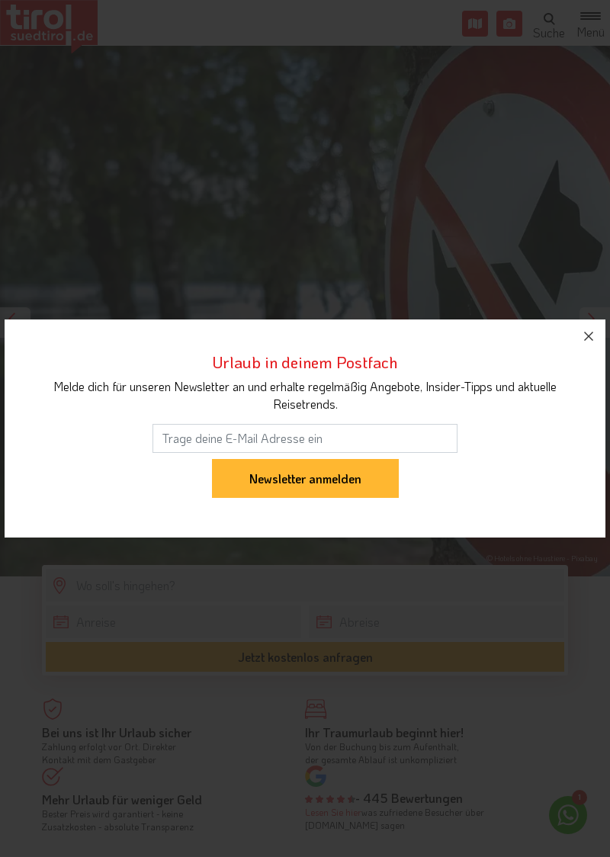
click at [590, 346] on button "button" at bounding box center [589, 336] width 34 height 34
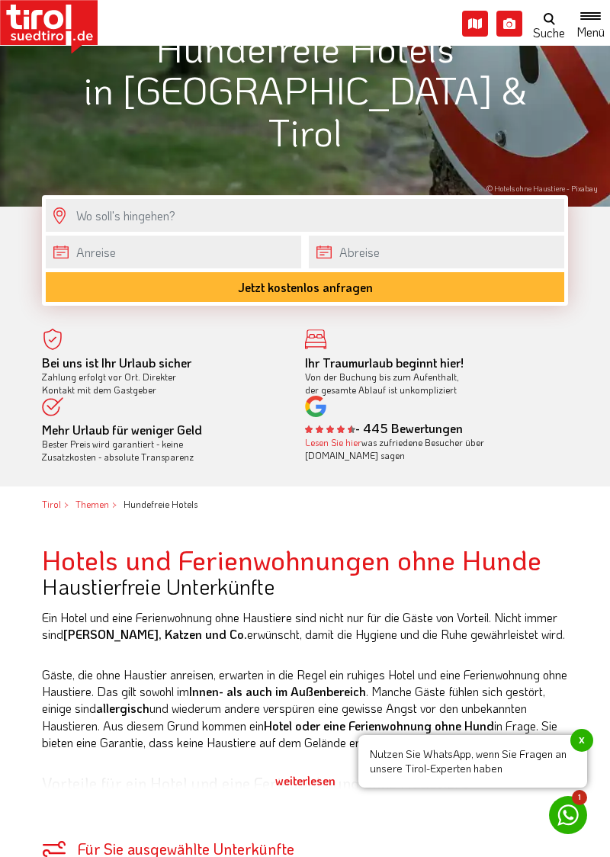
scroll to position [371, 0]
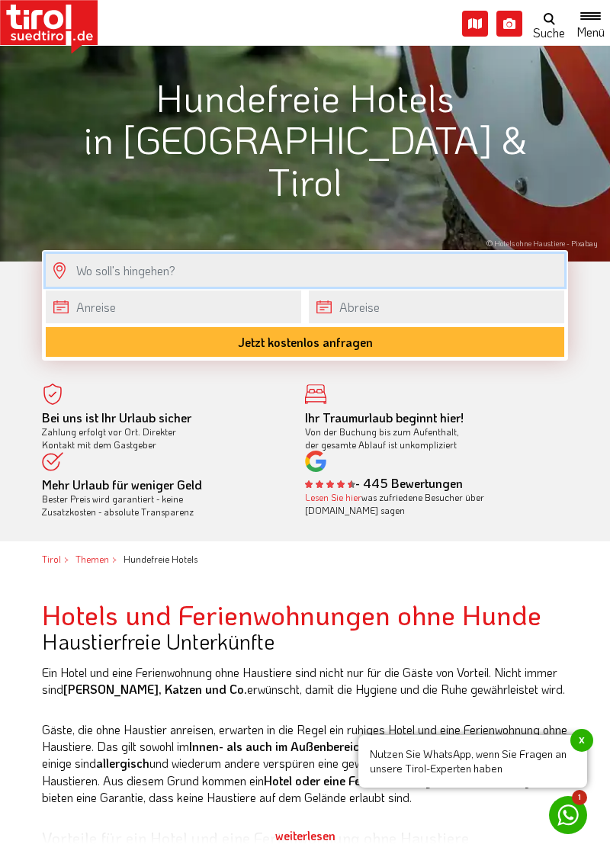
click at [165, 278] on input "text" at bounding box center [305, 270] width 518 height 33
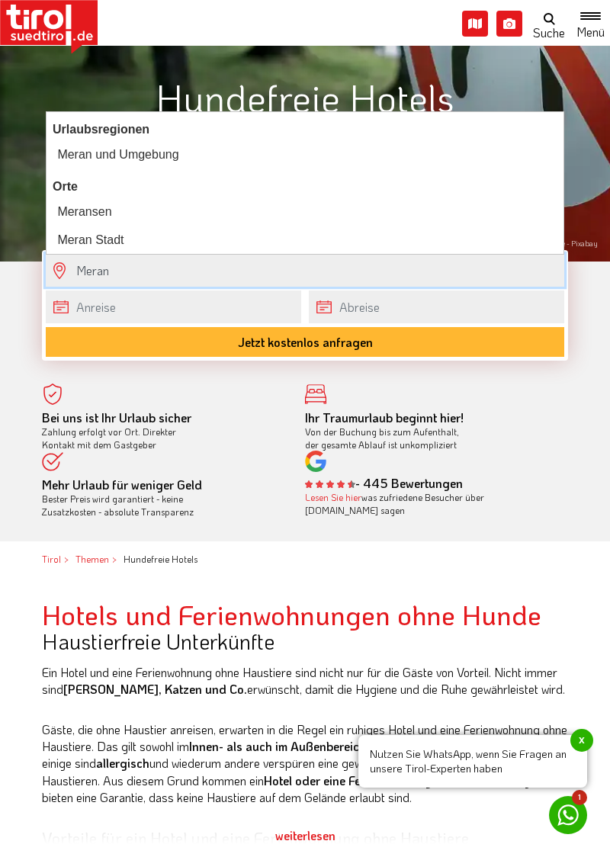
type input "Meran"
click at [139, 306] on body "Die Region [GEOGRAPHIC_DATA] [GEOGRAPHIC_DATA] - [GEOGRAPHIC_DATA] - [GEOGRAPHI…" at bounding box center [305, 57] width 610 height 857
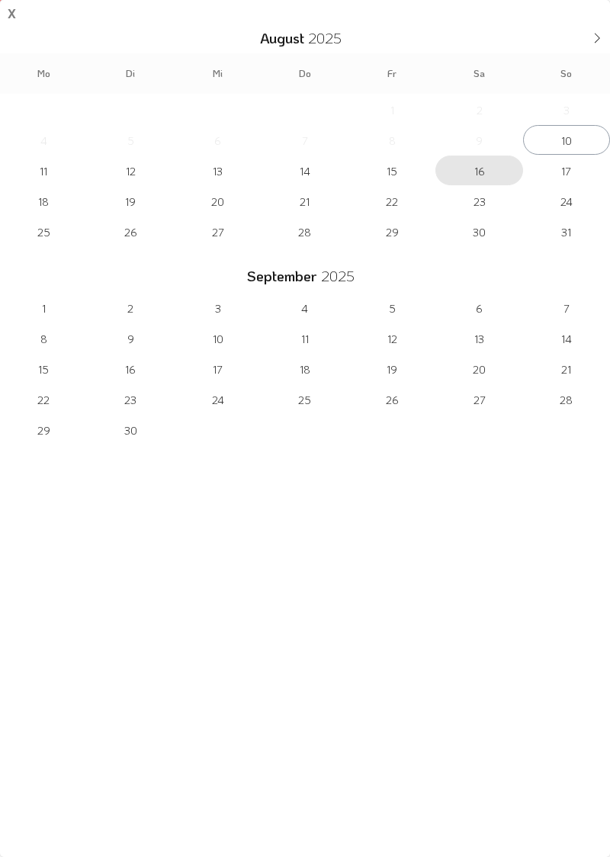
click at [481, 172] on span "16" at bounding box center [478, 171] width 87 height 30
click at [307, 202] on span "21" at bounding box center [304, 201] width 87 height 30
type input "16-08-2025"
type input "[DATE]"
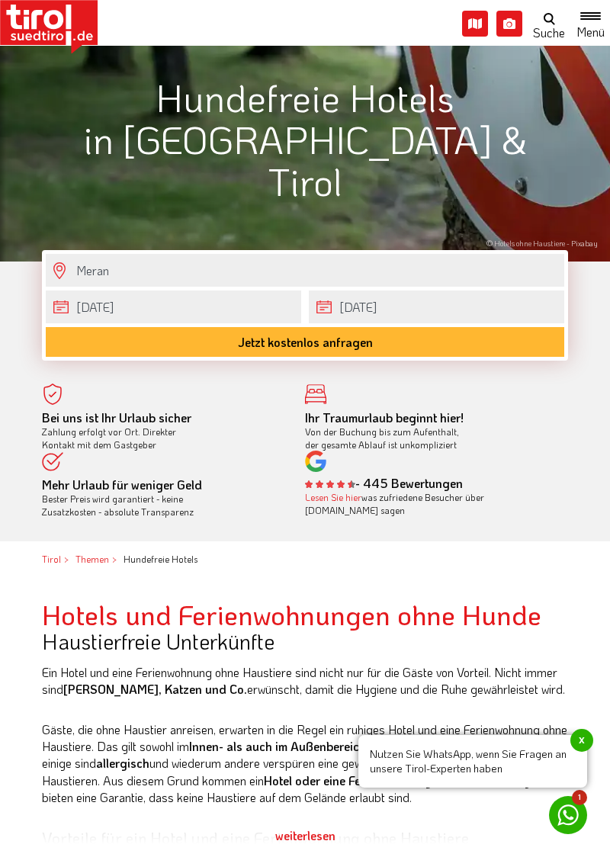
click at [368, 343] on button "Jetzt kostenlos anfragen" at bounding box center [305, 342] width 518 height 30
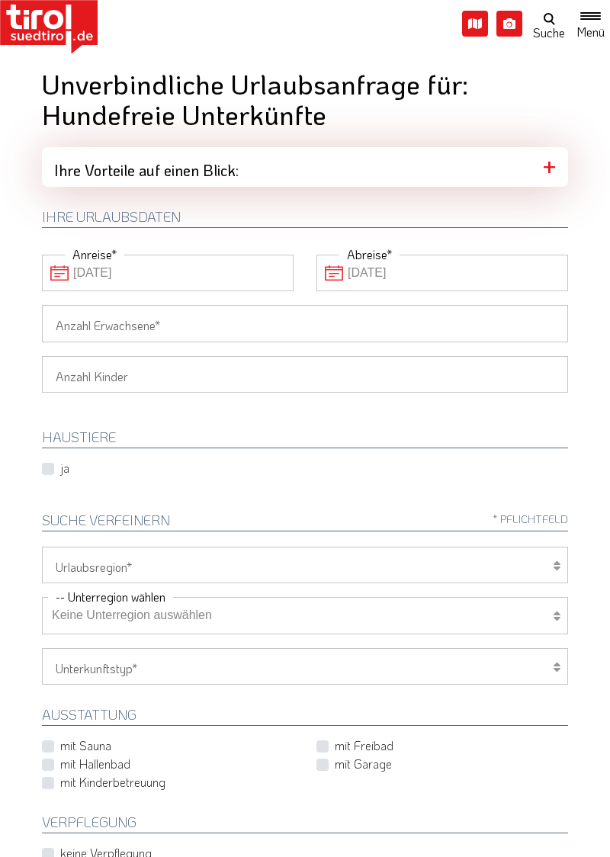
click at [174, 329] on input "Anzahl Erwachsene" at bounding box center [305, 323] width 526 height 37
type input "2"
click at [160, 377] on select "1 2 3 4 5 6" at bounding box center [305, 374] width 526 height 37
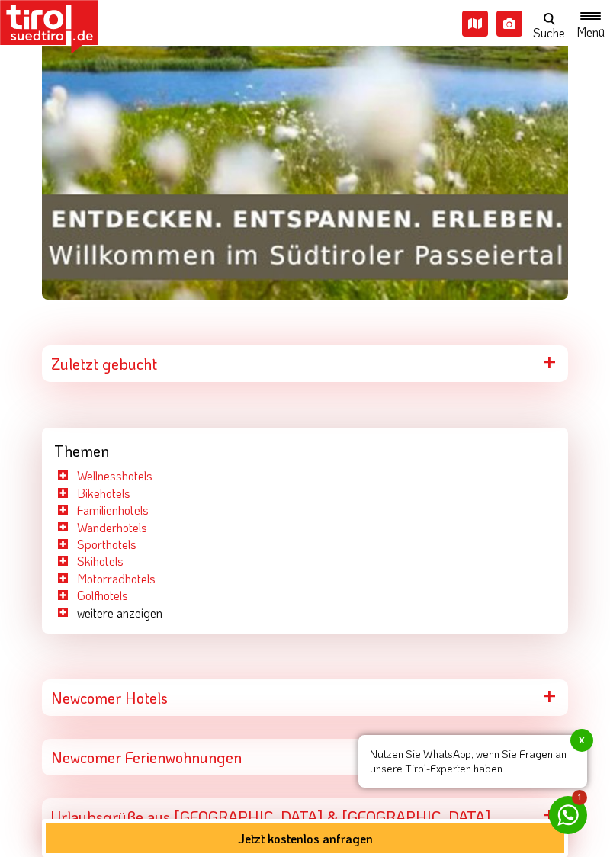
scroll to position [7425, 0]
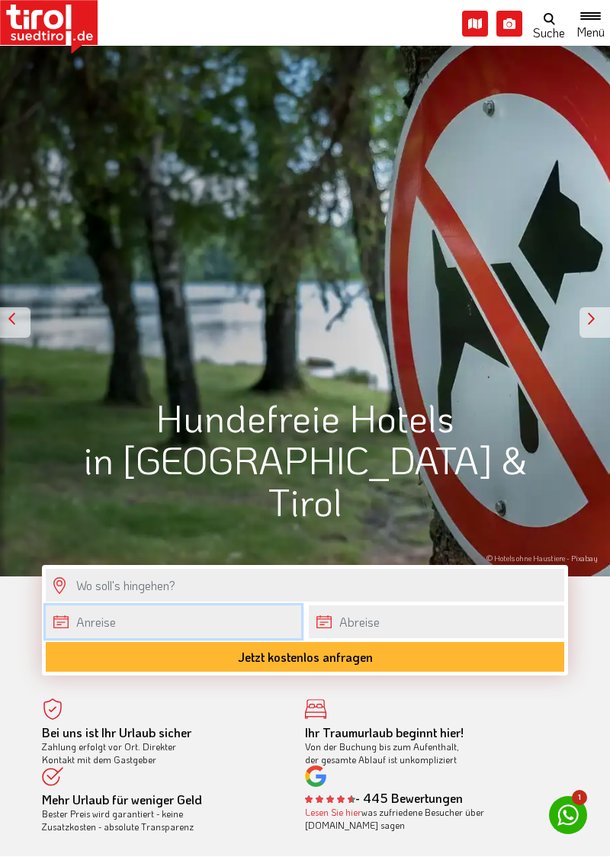
click at [188, 626] on body "Die Region Tirol Nordtirol - Südtirol - Osttirol Tirol/Nordtirol Tirol/Nordtiro…" at bounding box center [305, 428] width 610 height 857
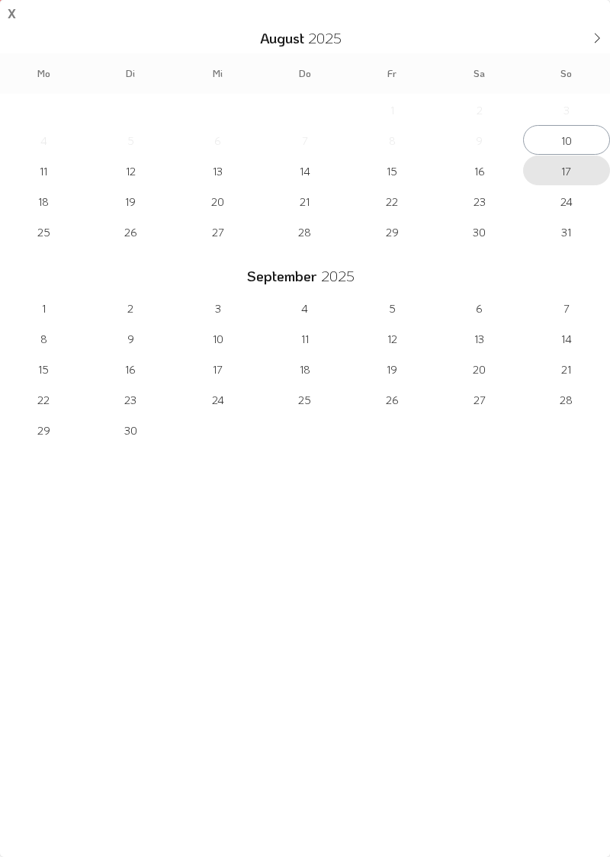
click at [569, 169] on span "17" at bounding box center [566, 171] width 87 height 30
click at [395, 207] on span "22" at bounding box center [391, 201] width 87 height 30
type input "[DATE]"
type input "22-08-2025"
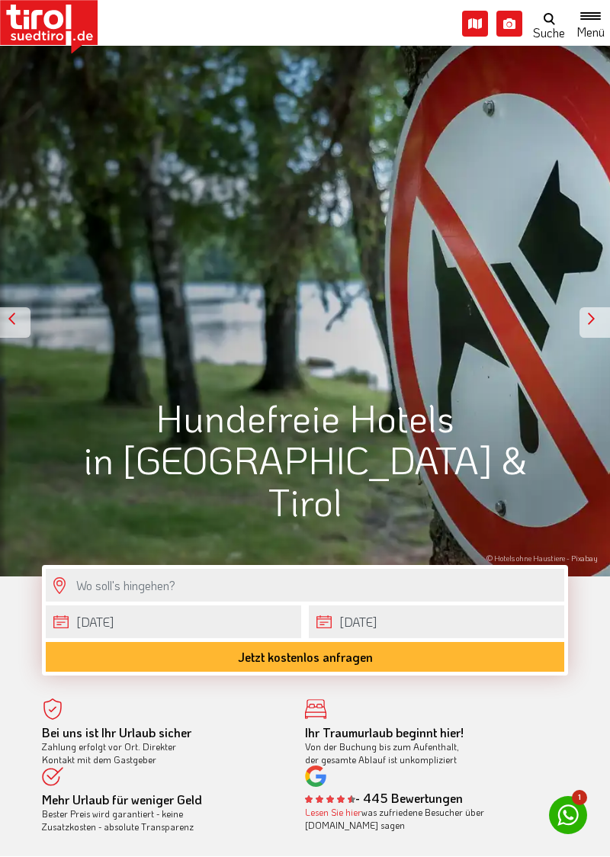
click at [356, 662] on button "Jetzt kostenlos anfragen" at bounding box center [305, 657] width 518 height 30
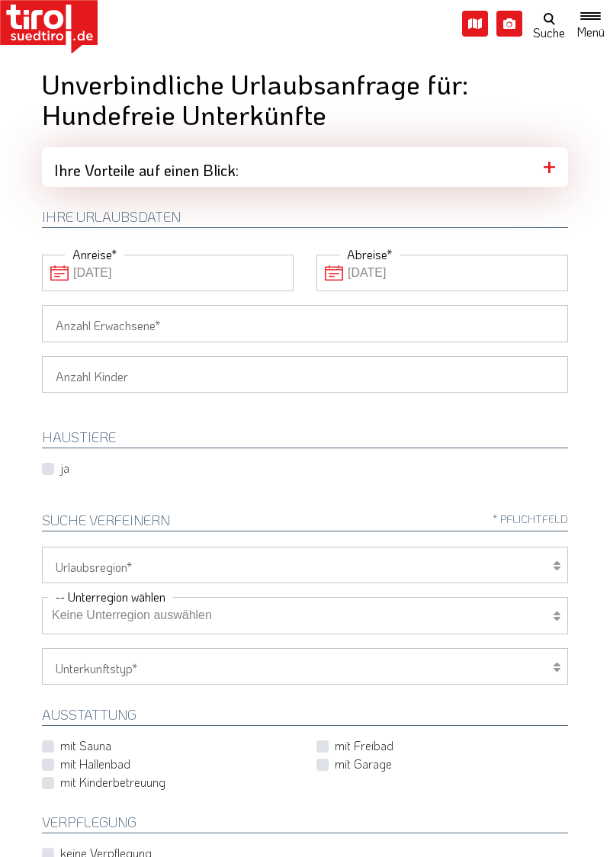
click at [188, 316] on input "Anzahl Erwachsene" at bounding box center [305, 323] width 526 height 37
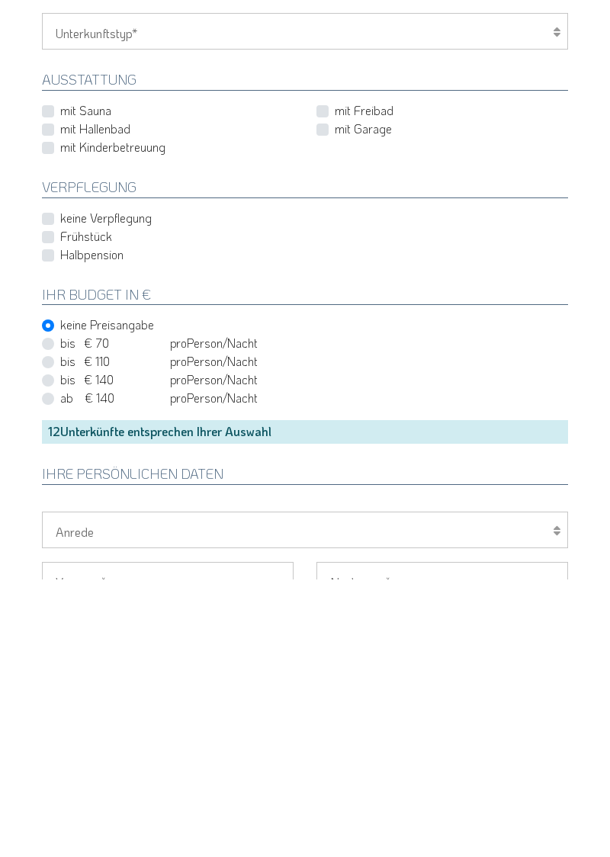
scroll to position [360, 0]
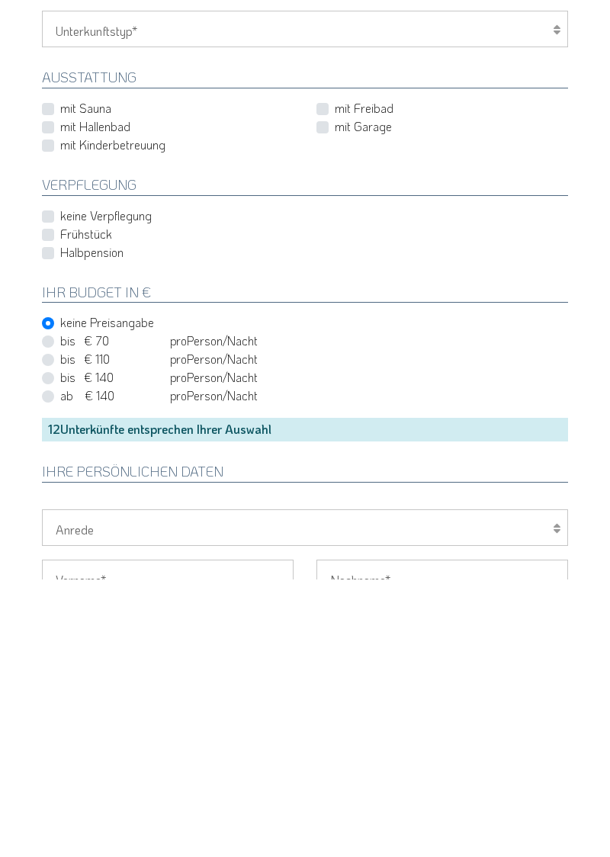
type input "2"
click at [60, 506] on label "Frühstück" at bounding box center [86, 511] width 52 height 17
click at [50, 506] on input "Frühstück" at bounding box center [308, 511] width 526 height 10
checkbox input "true"
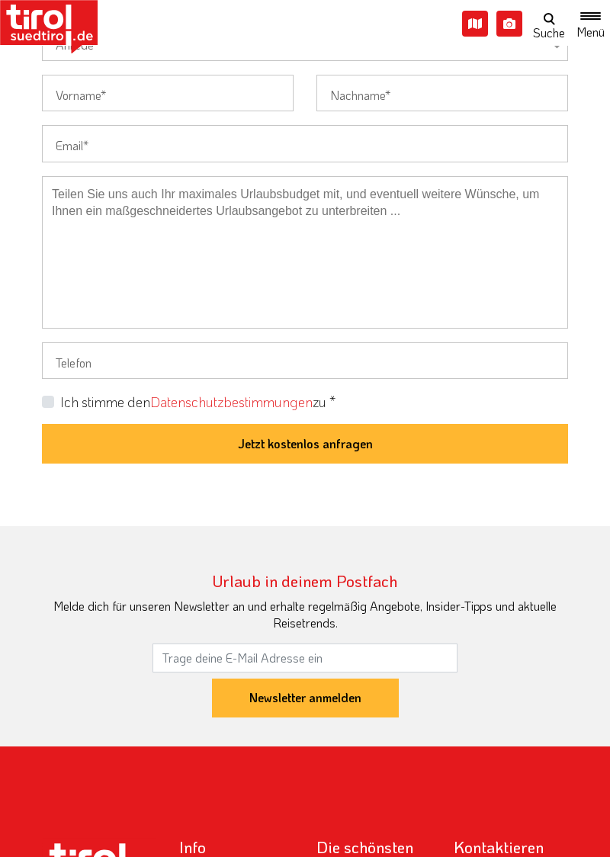
scroll to position [1122, 0]
click at [60, 393] on label "Ich stimme den Datenschutzbestimmungen zu *" at bounding box center [197, 402] width 275 height 19
click at [47, 396] on input "Ich stimme den Datenschutzbestimmungen zu *" at bounding box center [308, 401] width 526 height 10
checkbox input "true"
click at [341, 440] on button "Jetzt kostenlos anfragen" at bounding box center [305, 444] width 526 height 40
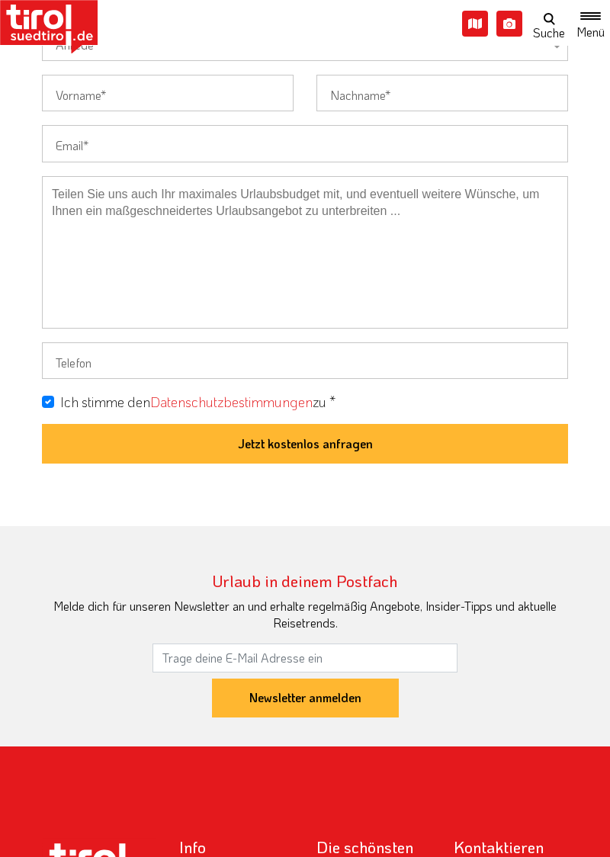
scroll to position [101, 0]
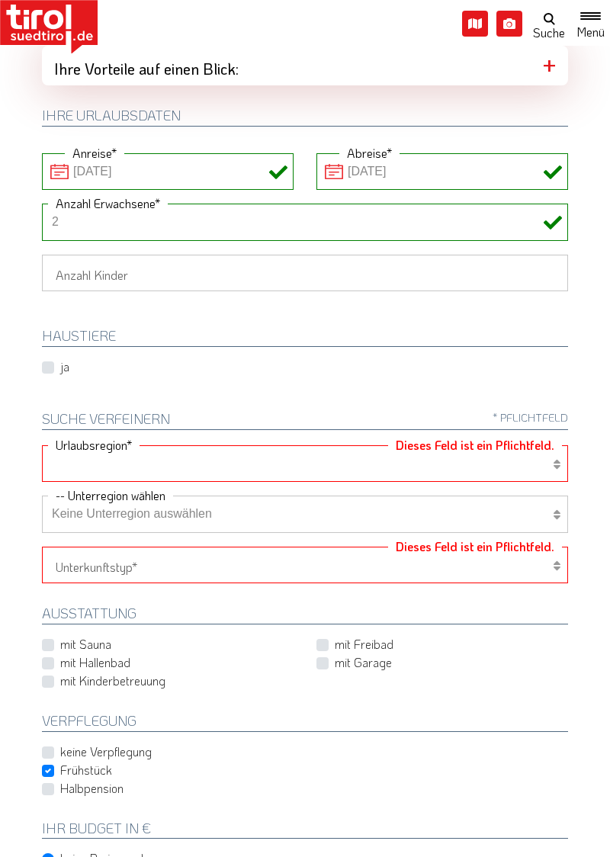
click at [174, 460] on select "Tirol/Nordtirol Osttirol Südtirol Tirols Nachbarn" at bounding box center [305, 463] width 526 height 37
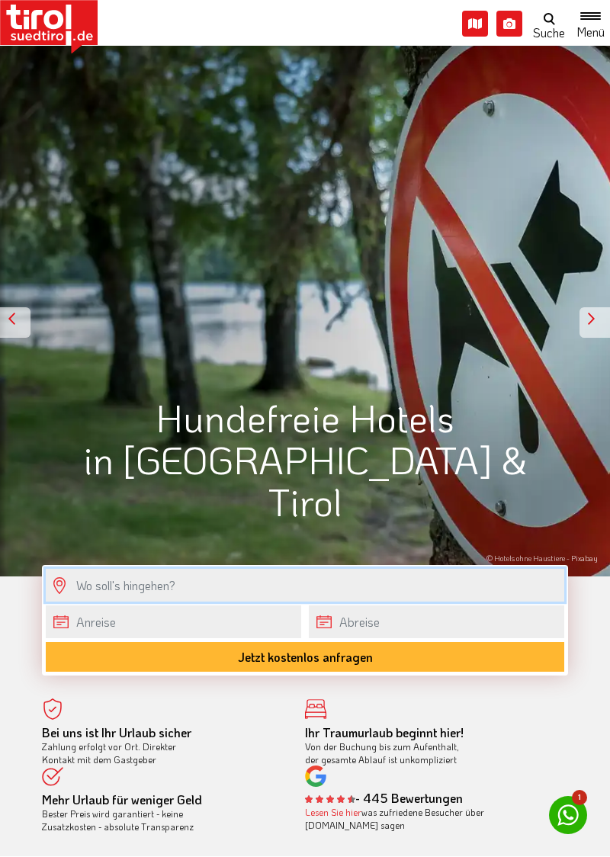
click at [212, 590] on input "text" at bounding box center [305, 585] width 518 height 33
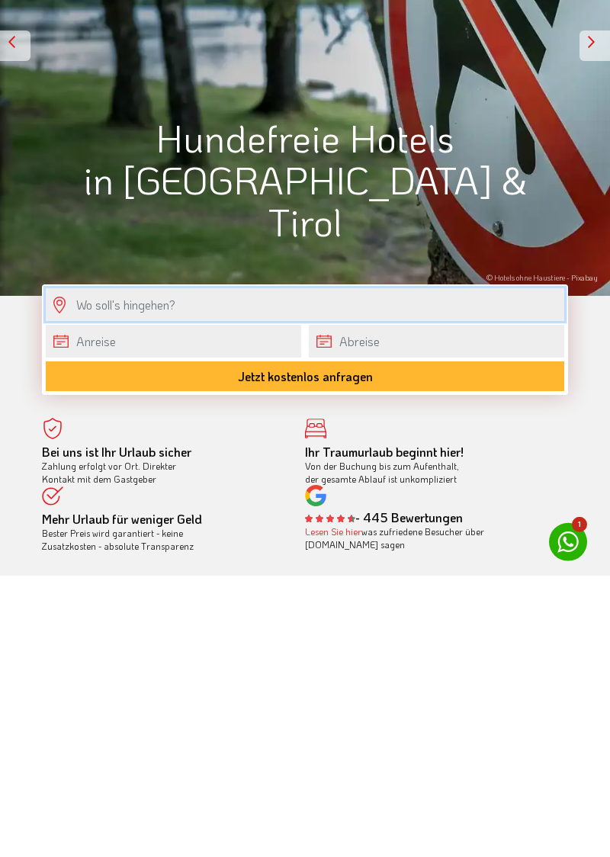
scroll to position [10, 0]
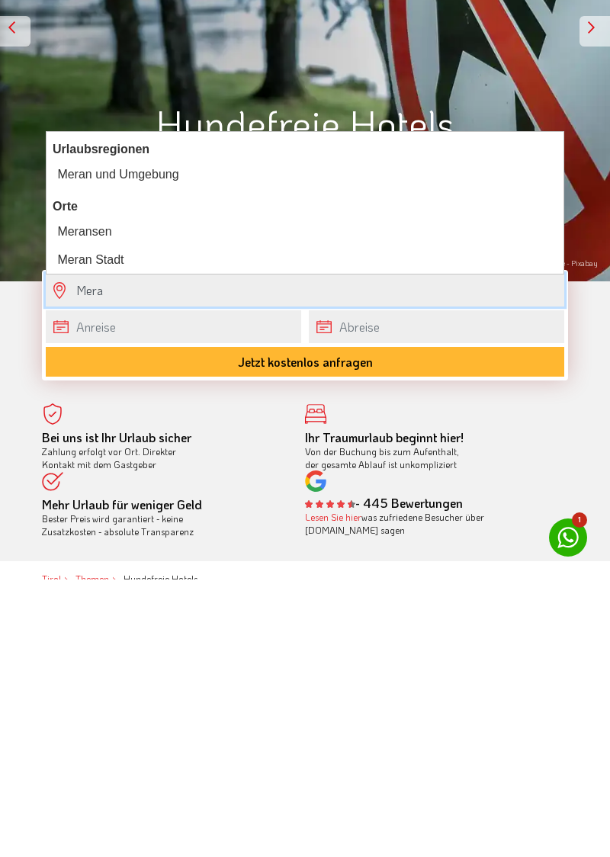
click at [168, 453] on div "Meran und Umgebung" at bounding box center [305, 451] width 505 height 21
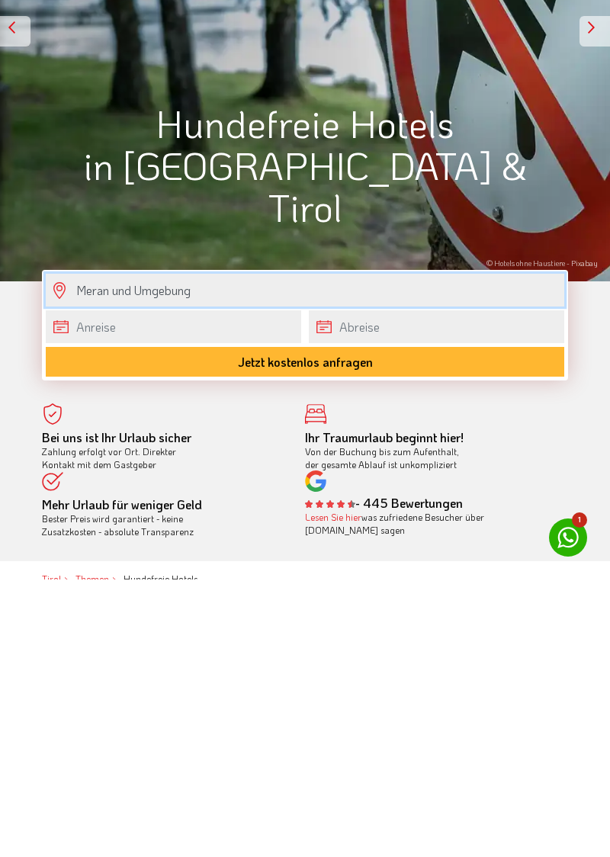
type input "Meran und Umgebung"
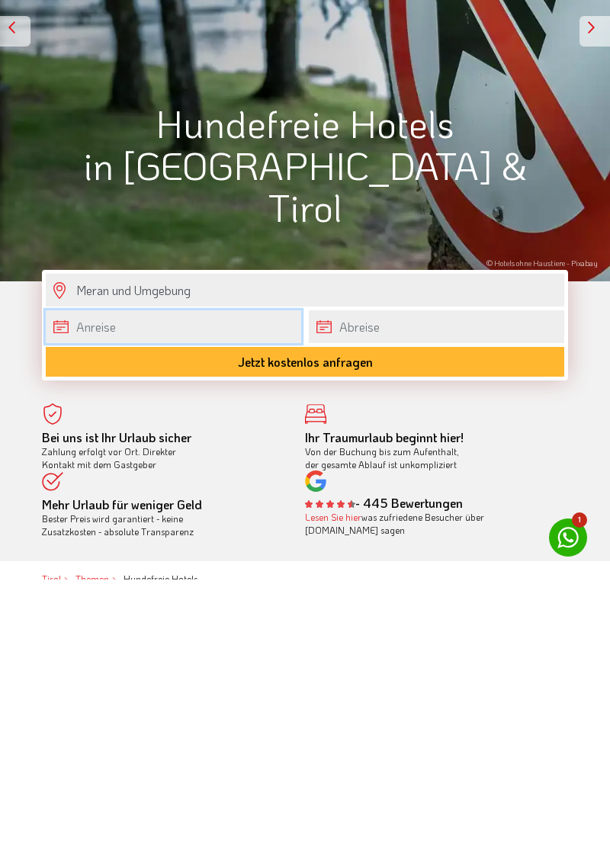
click at [186, 599] on body "Die Region Tirol Nordtirol - Südtirol - Osttirol Tirol/Nordtirol Tirol/Nordtiro…" at bounding box center [305, 418] width 610 height 857
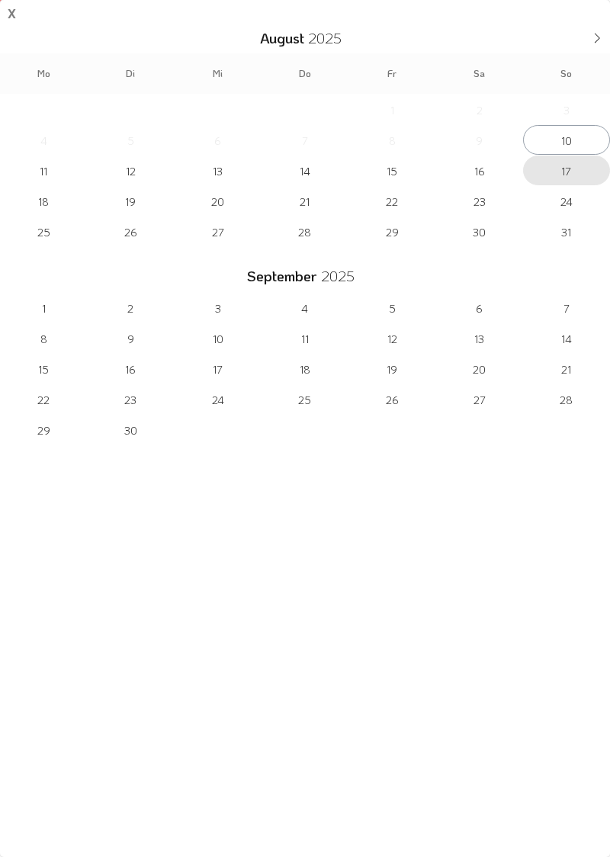
click at [570, 172] on span "17" at bounding box center [566, 171] width 87 height 30
click at [308, 201] on span "21" at bounding box center [304, 201] width 87 height 30
type input "17-08-2025"
type input "21-08-2025"
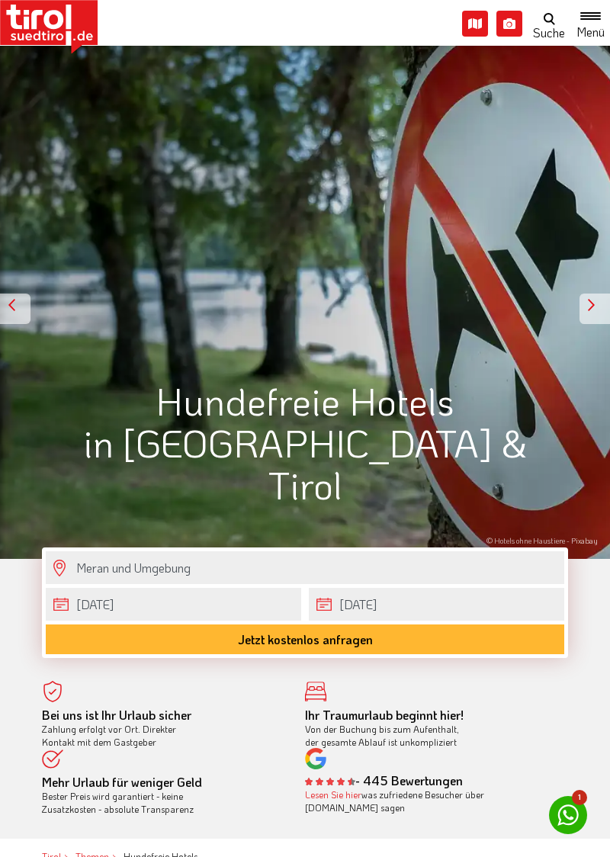
click at [398, 640] on button "Jetzt kostenlos anfragen" at bounding box center [305, 639] width 518 height 30
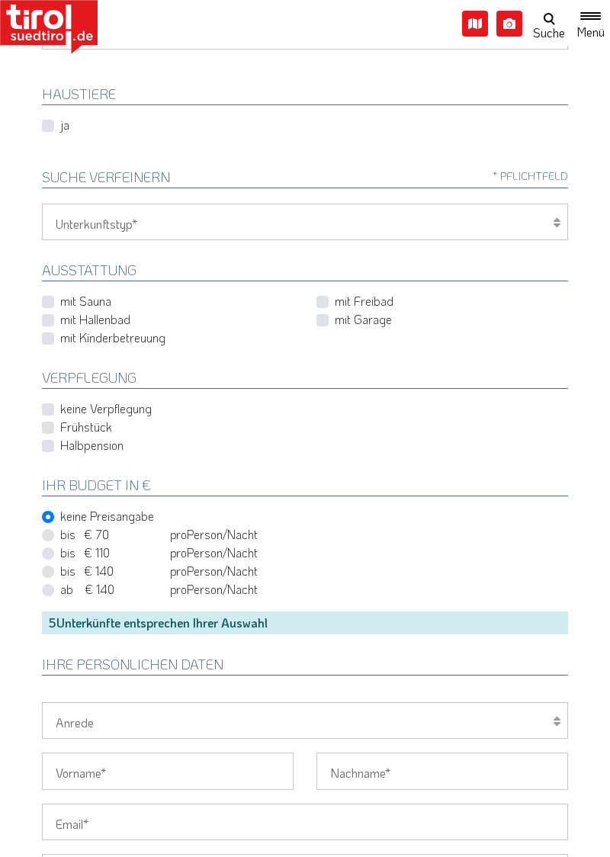
scroll to position [344, 0]
click at [60, 424] on label "Frühstück" at bounding box center [86, 426] width 52 height 17
click at [52, 424] on input "Frühstück" at bounding box center [308, 427] width 526 height 10
checkbox input "true"
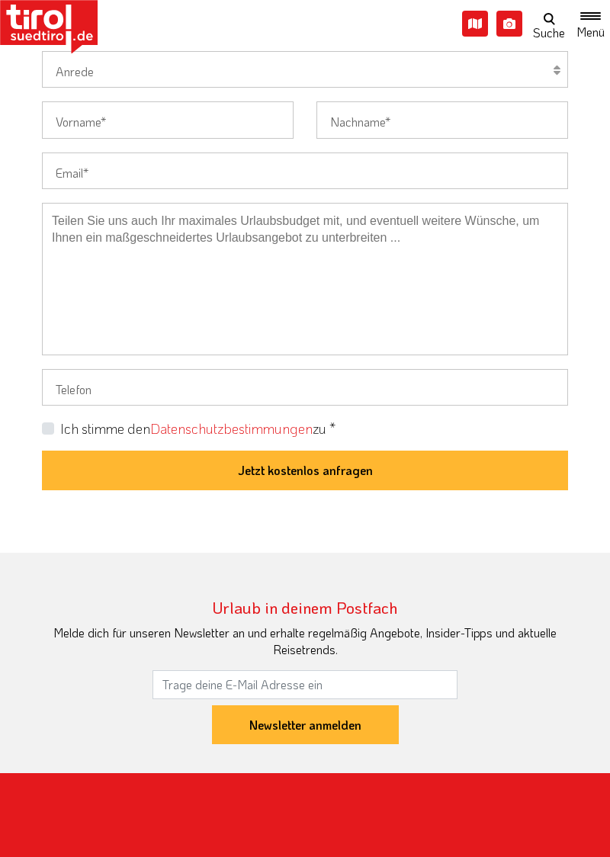
scroll to position [996, 0]
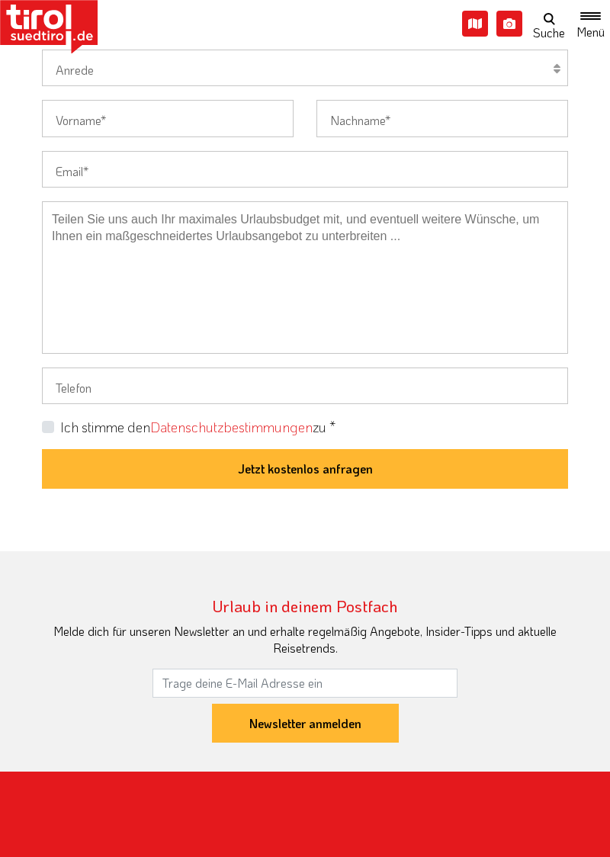
click at [391, 462] on button "Jetzt kostenlos anfragen" at bounding box center [305, 469] width 526 height 40
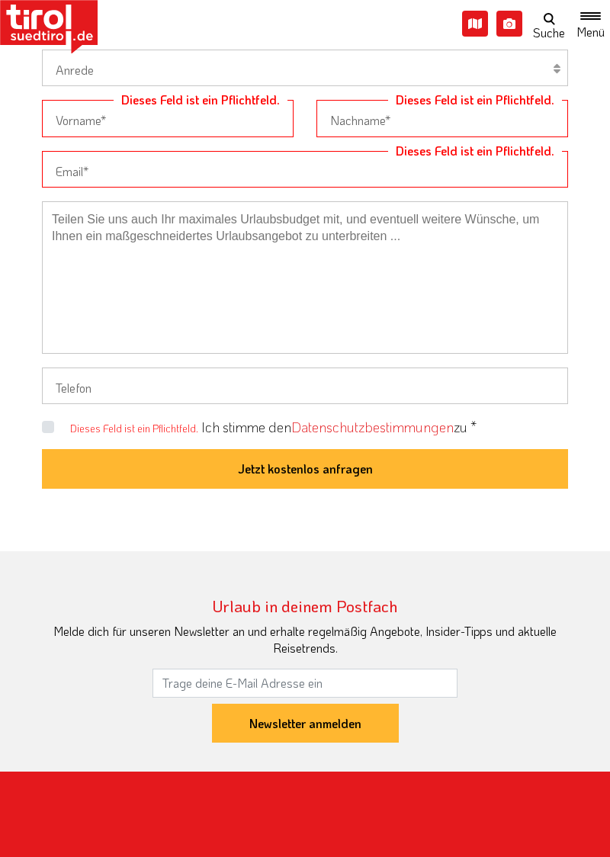
scroll to position [0, 0]
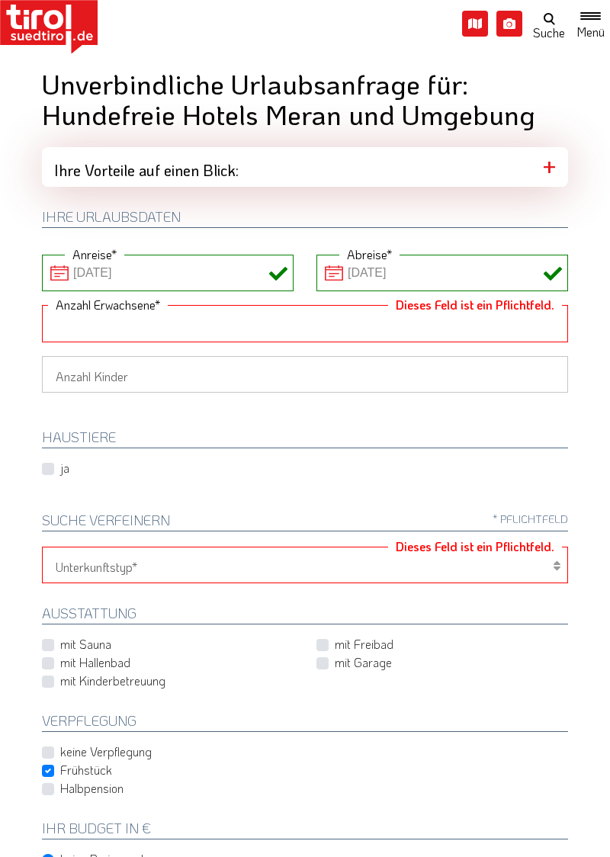
click at [220, 321] on input "Dieses Feld ist ein Pflichtfeld." at bounding box center [305, 323] width 526 height 37
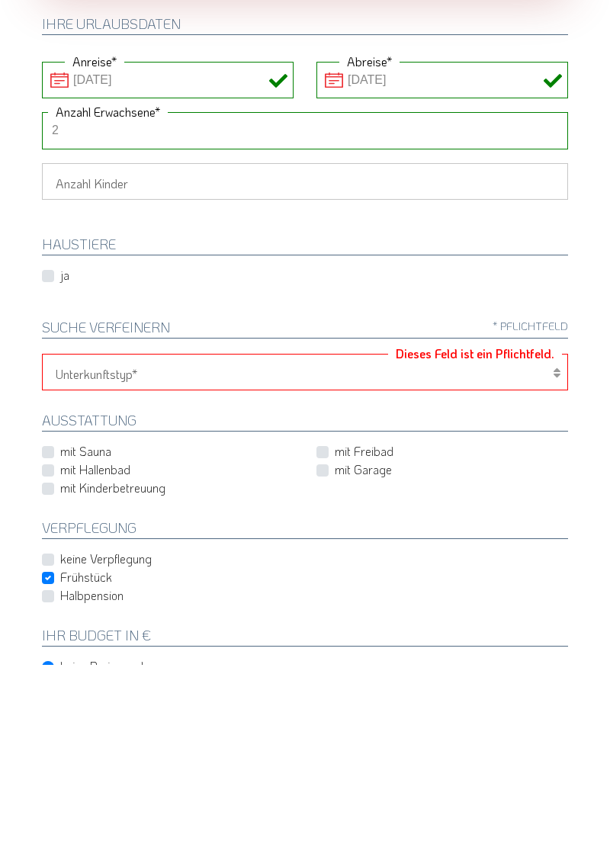
type input "2"
click at [180, 564] on select "Hotel 1-3 Sterne Hotel 4-5 Sterne Ferienwohnung Chalet/Ferienhaus Bauernhöfe" at bounding box center [305, 565] width 526 height 37
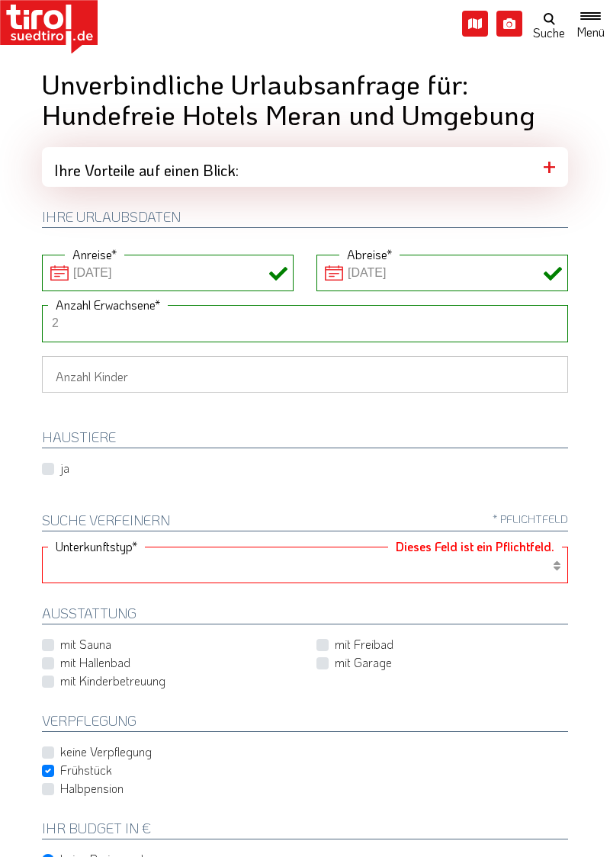
select select "1_4-5"
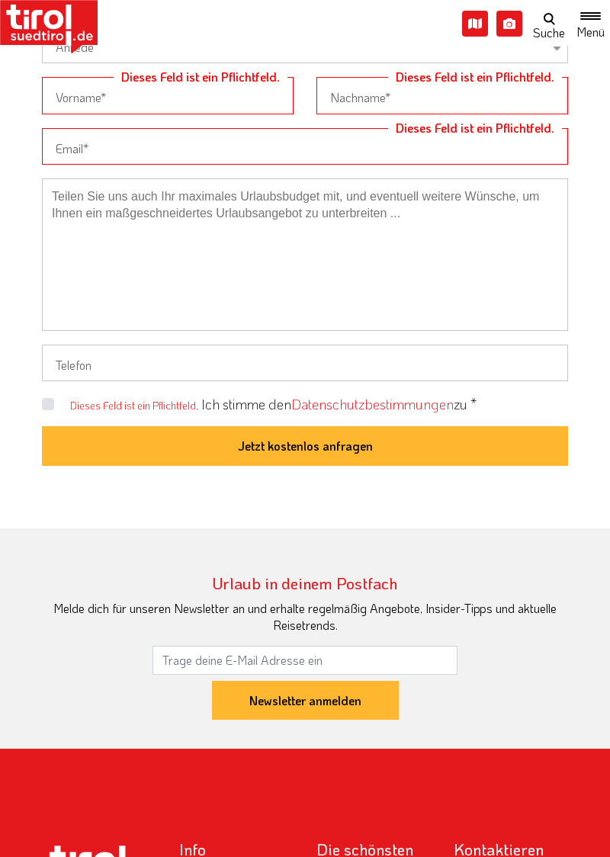
scroll to position [1018, 0]
click at [369, 441] on button "Jetzt kostenlos anfragen" at bounding box center [305, 446] width 526 height 40
click at [201, 402] on label "Ich stimme den Datenschutzbestimmungen zu *" at bounding box center [338, 404] width 275 height 19
click at [50, 402] on input "Dieses Feld ist ein Pflichtfeld." at bounding box center [308, 404] width 526 height 10
checkbox input "true"
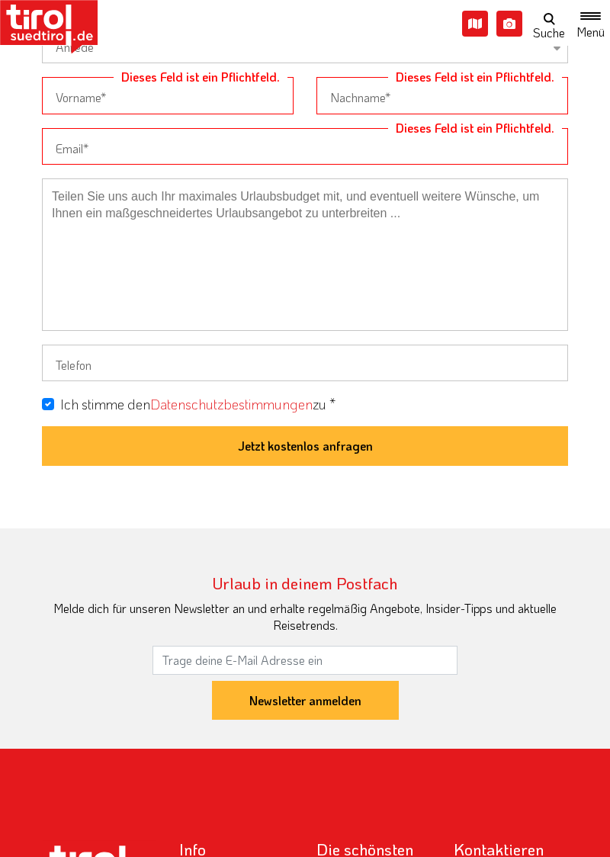
click at [332, 443] on button "Jetzt kostenlos anfragen" at bounding box center [305, 446] width 526 height 40
click at [353, 444] on button "Jetzt kostenlos anfragen" at bounding box center [305, 446] width 526 height 40
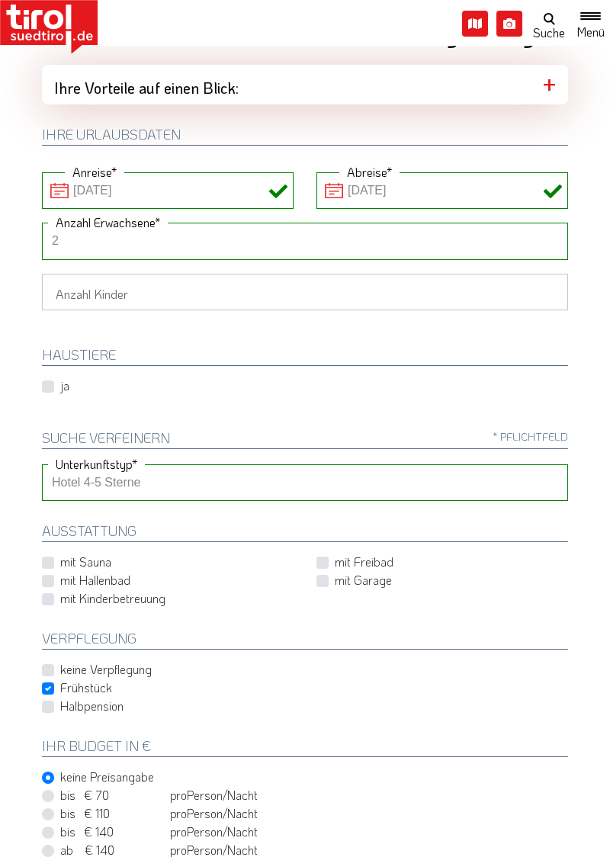
scroll to position [0, 0]
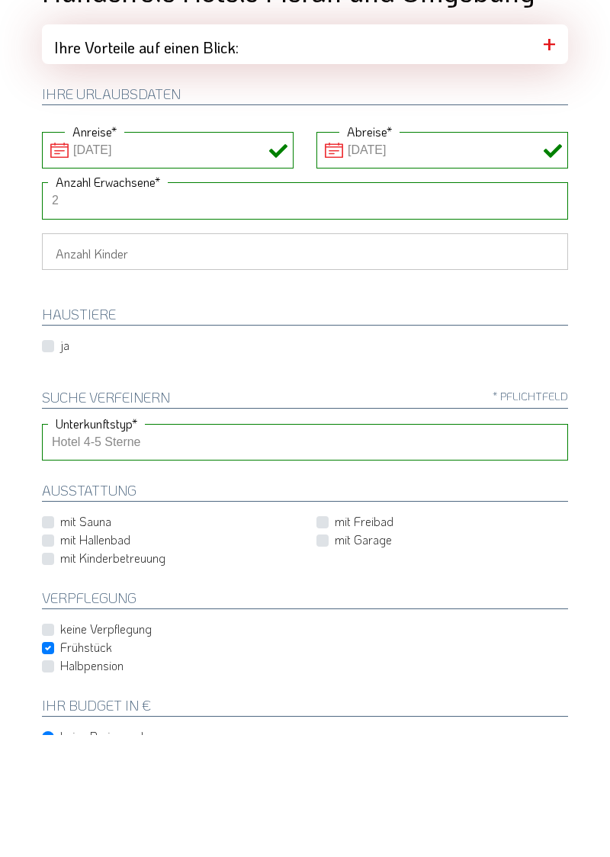
click at [207, 556] on select "Hotel 1-3 Sterne Hotel 4-5 Sterne Ferienwohnung Chalet/Ferienhaus Bauernhöfe" at bounding box center [305, 565] width 526 height 37
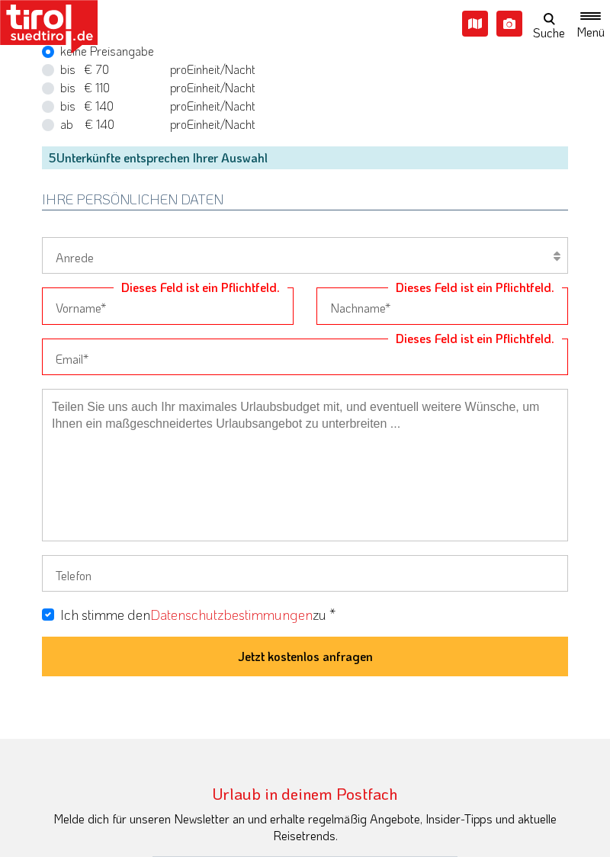
scroll to position [813, 0]
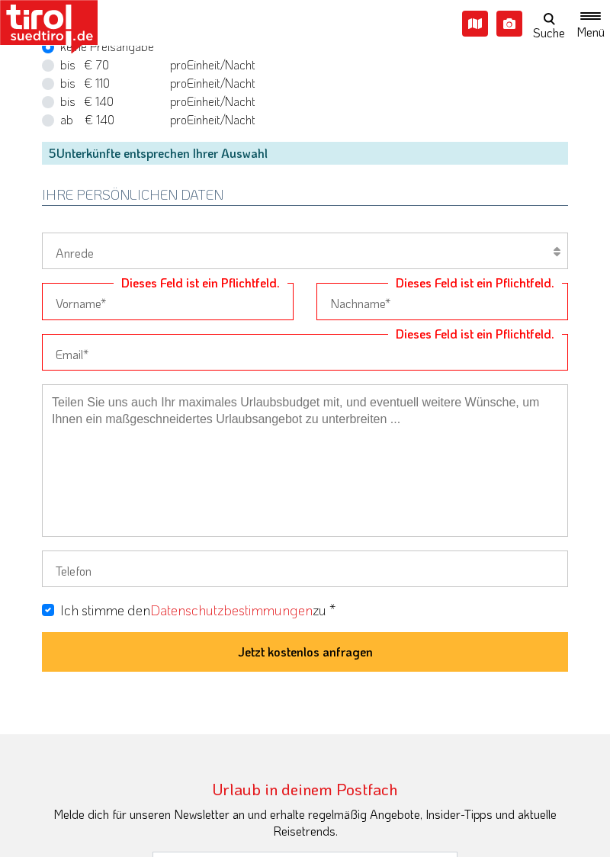
click at [332, 646] on button "Jetzt kostenlos anfragen" at bounding box center [305, 652] width 526 height 40
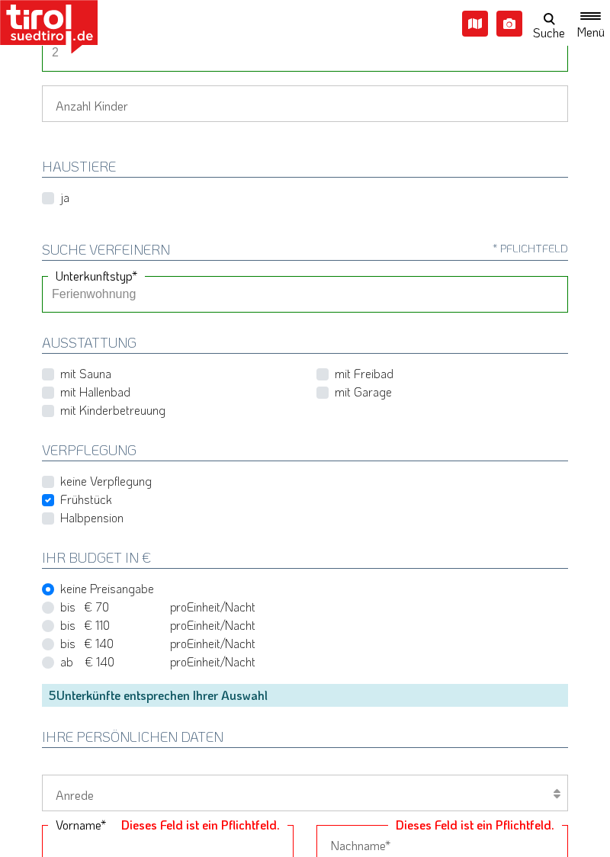
scroll to position [269, 0]
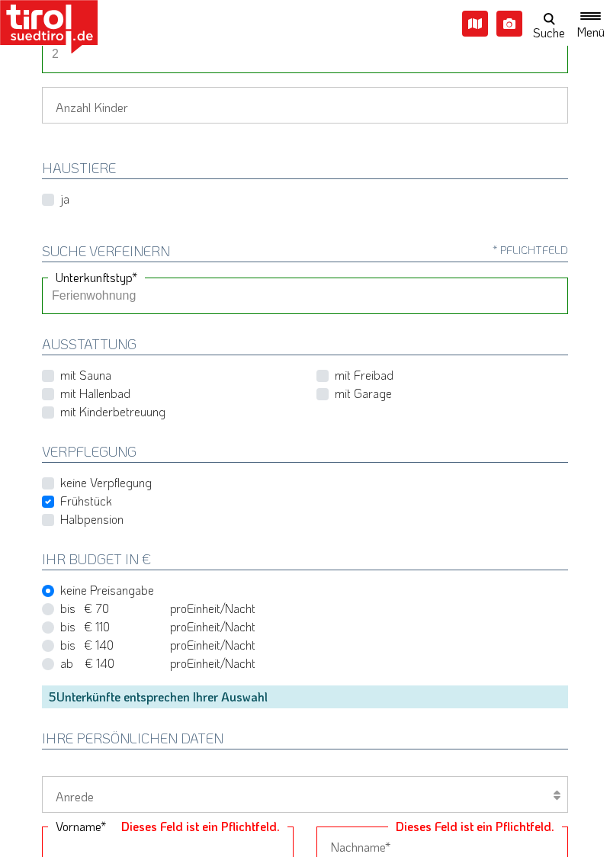
click at [228, 293] on select "Hotel 1-3 Sterne Hotel 4-5 Sterne Ferienwohnung Chalet/Ferienhaus Bauernhöfe" at bounding box center [305, 295] width 526 height 37
select select "1_4-5"
click at [60, 500] on label "Frühstück" at bounding box center [86, 500] width 52 height 17
click at [50, 500] on input "Frühstück" at bounding box center [308, 501] width 526 height 10
click at [60, 496] on label "Frühstück" at bounding box center [86, 500] width 52 height 17
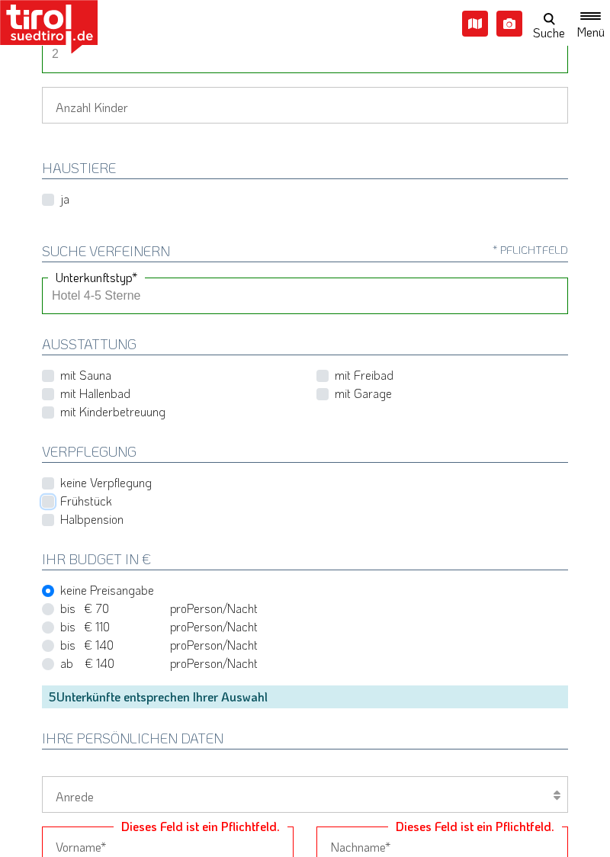
click at [52, 496] on input "Frühstück" at bounding box center [308, 501] width 526 height 10
checkbox input "true"
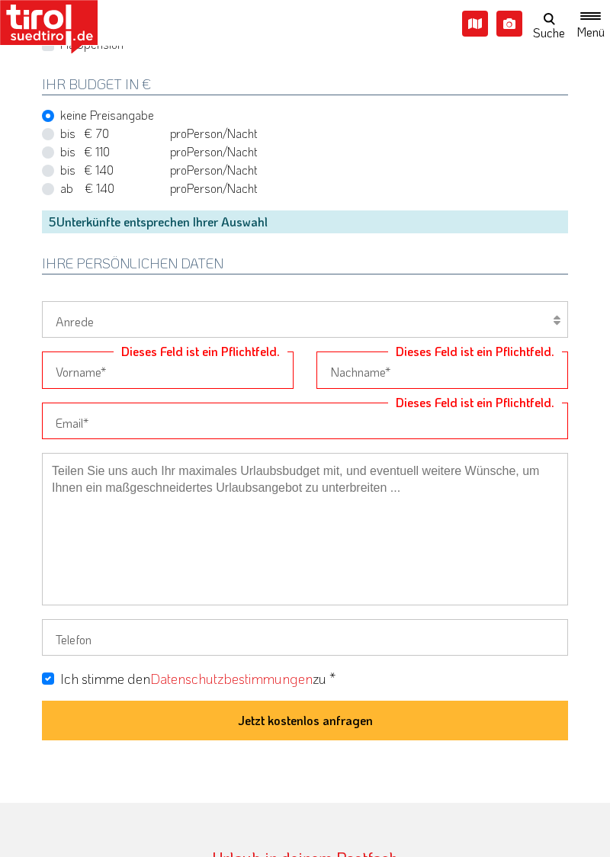
scroll to position [745, 0]
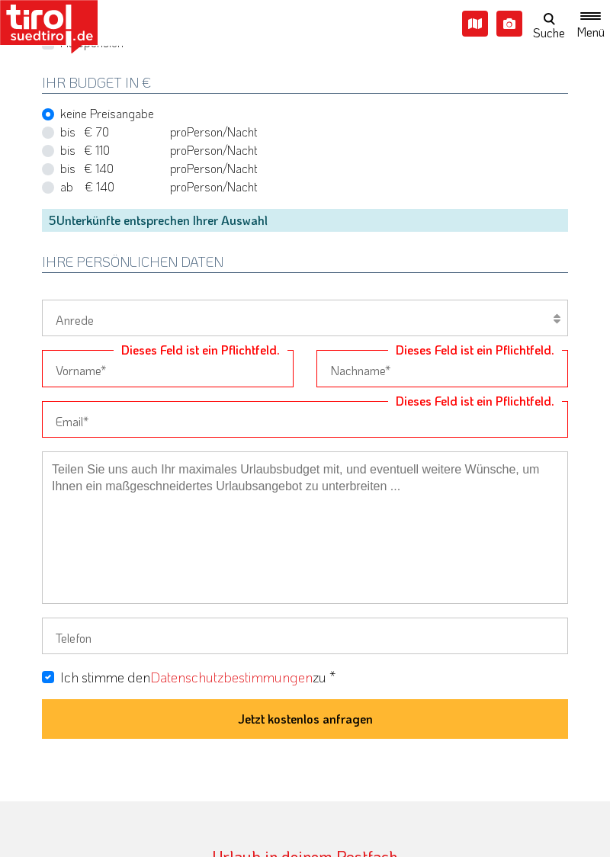
click at [142, 367] on input "Dieses Feld ist ein Pflichtfeld." at bounding box center [168, 368] width 252 height 37
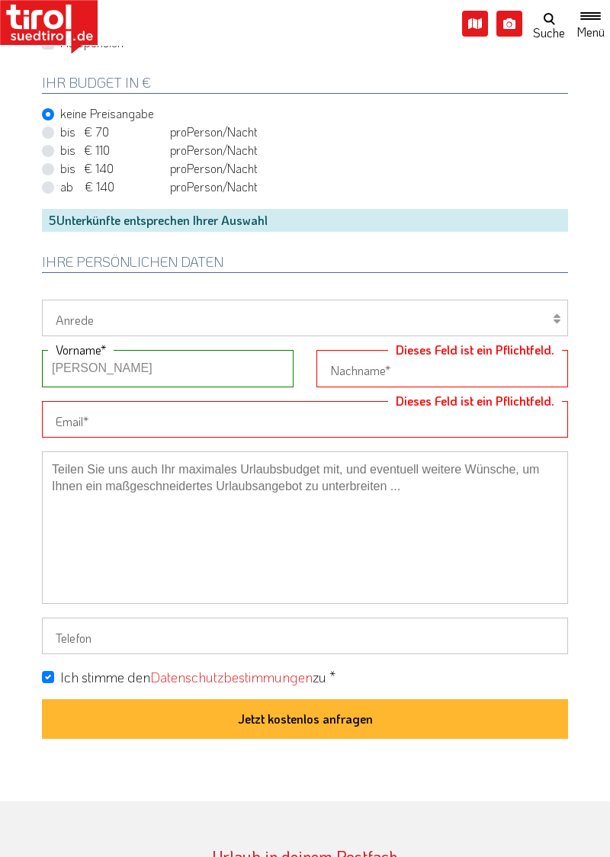
type input "Kerstin"
click at [410, 364] on input "Dieses Feld ist ein Pflichtfeld." at bounding box center [442, 368] width 252 height 37
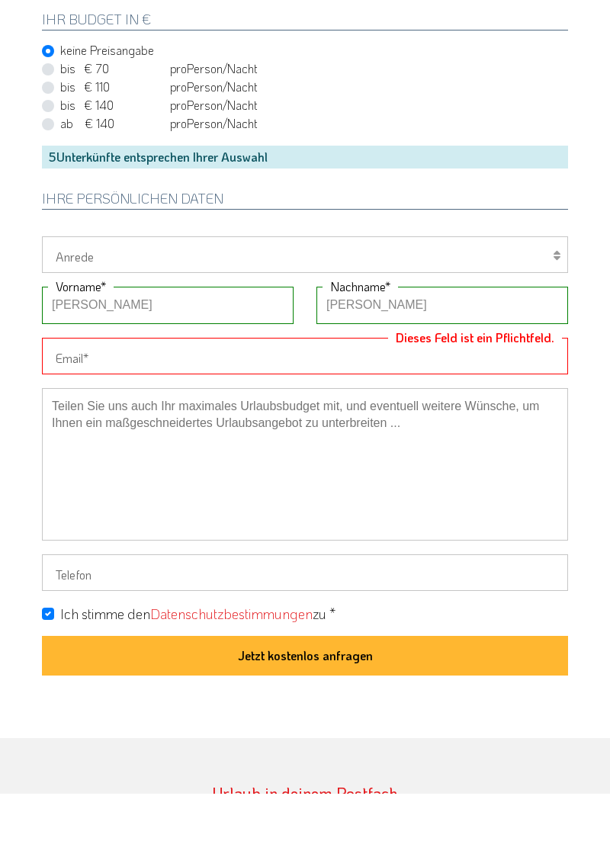
type input "Eller"
click at [222, 419] on input "Dieses Feld ist ein Pflichtfeld." at bounding box center [305, 419] width 526 height 37
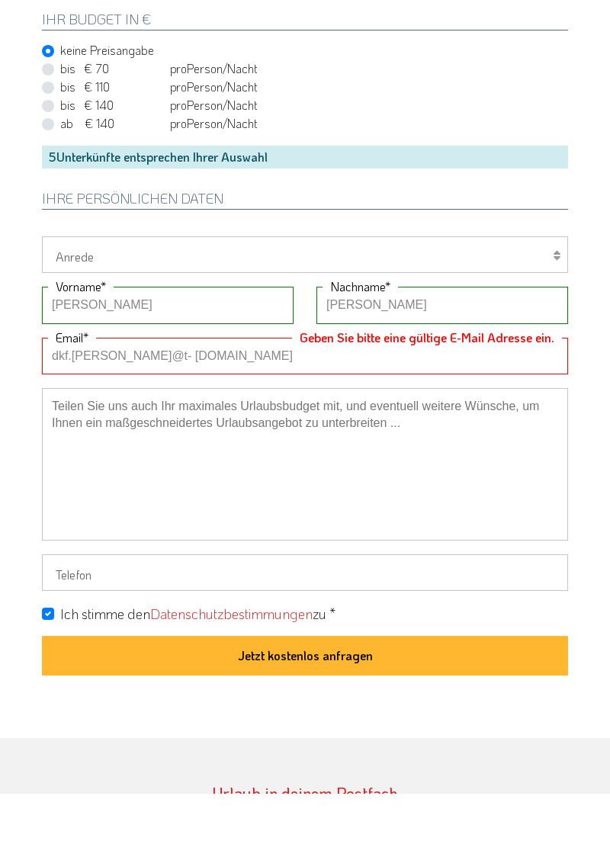
click at [119, 415] on input "dkf.eller@t- online.de" at bounding box center [305, 419] width 526 height 37
click at [117, 418] on input "dkf.eller@t- online.de" at bounding box center [305, 419] width 526 height 37
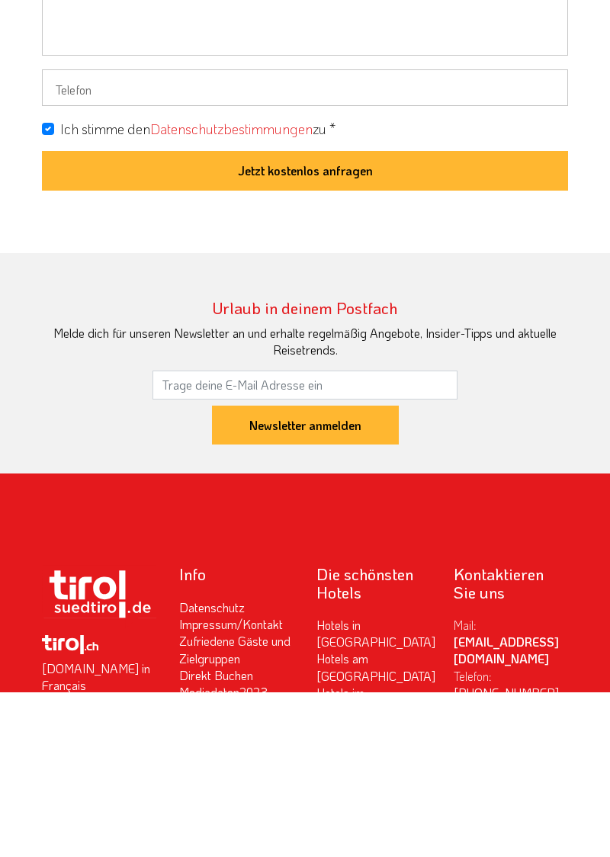
scroll to position [1128, 0]
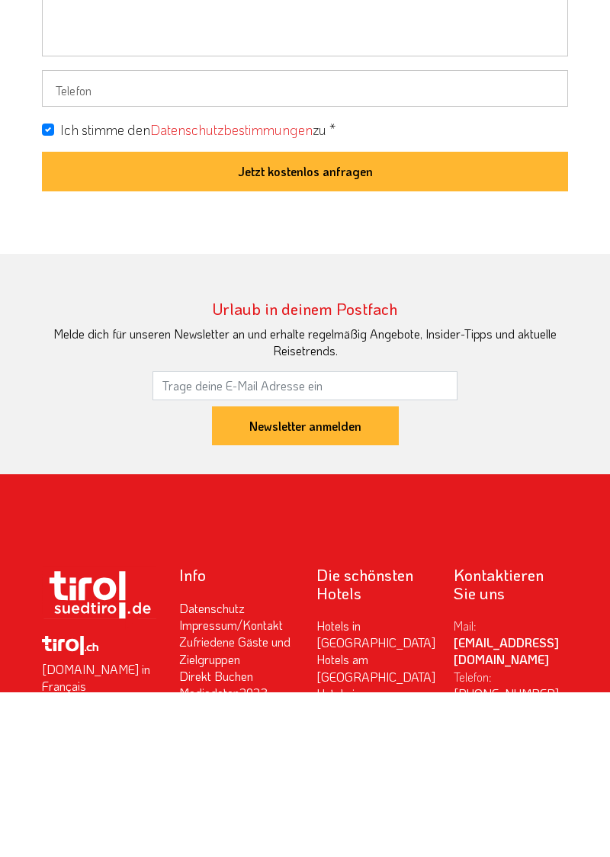
type input "dkf.eller@t-online.de"
click at [343, 334] on button "Jetzt kostenlos anfragen" at bounding box center [305, 336] width 526 height 40
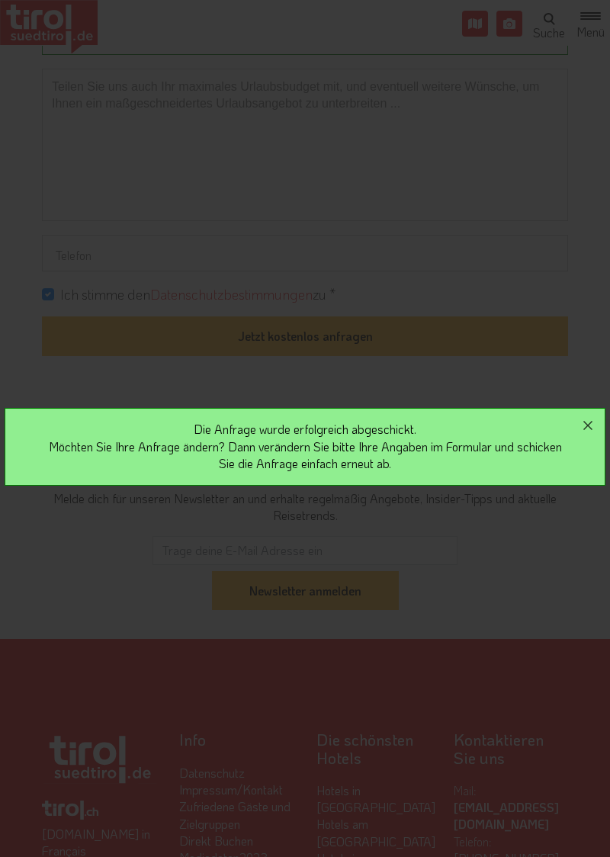
click at [589, 431] on icon "button" at bounding box center [588, 425] width 18 height 18
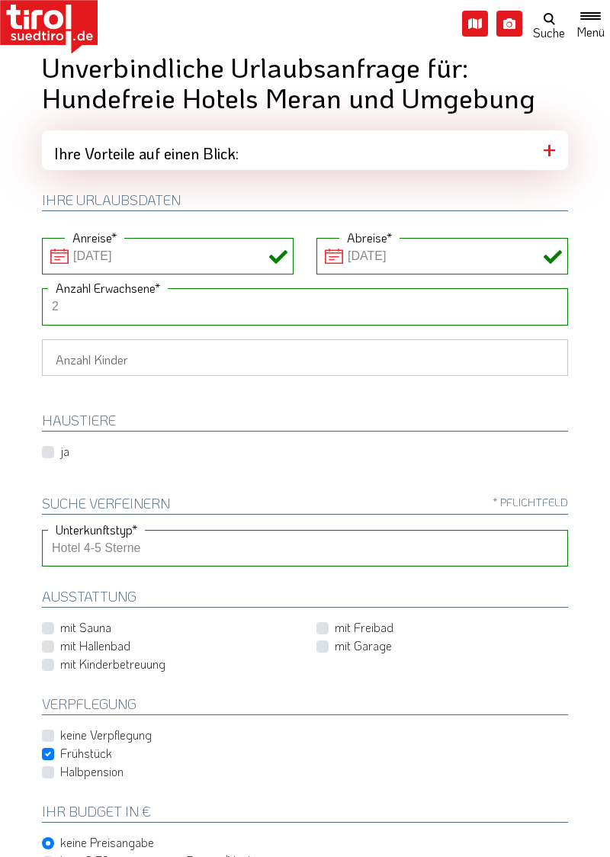
scroll to position [0, 0]
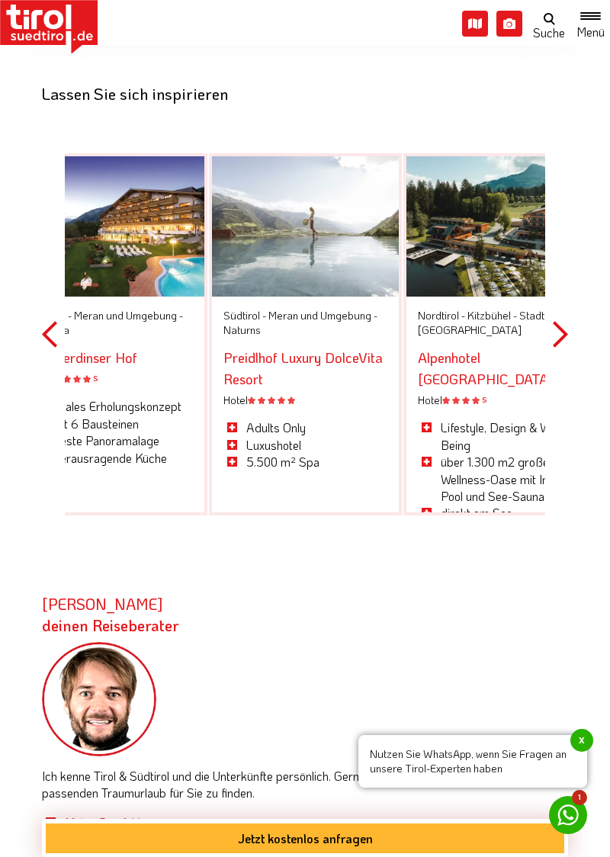
scroll to position [5119, 0]
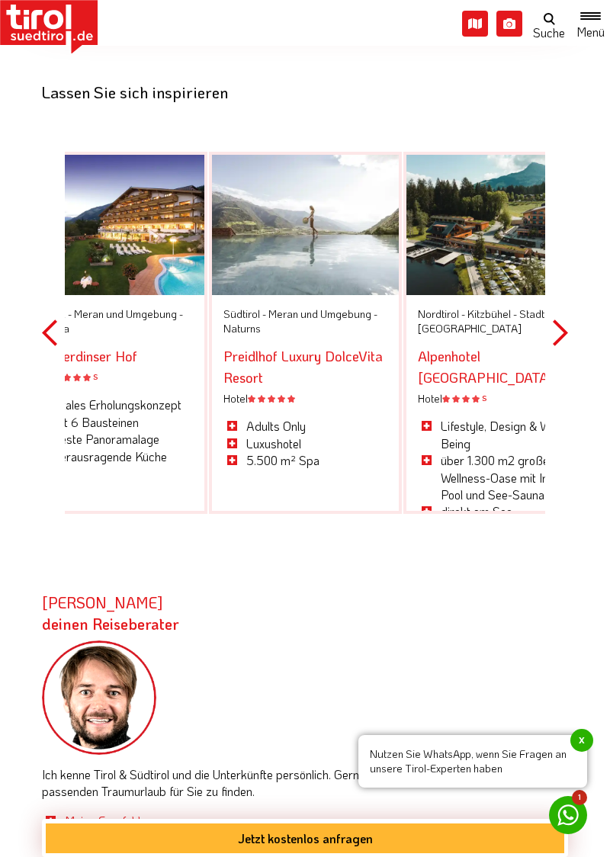
click at [566, 298] on button "Next" at bounding box center [560, 332] width 15 height 447
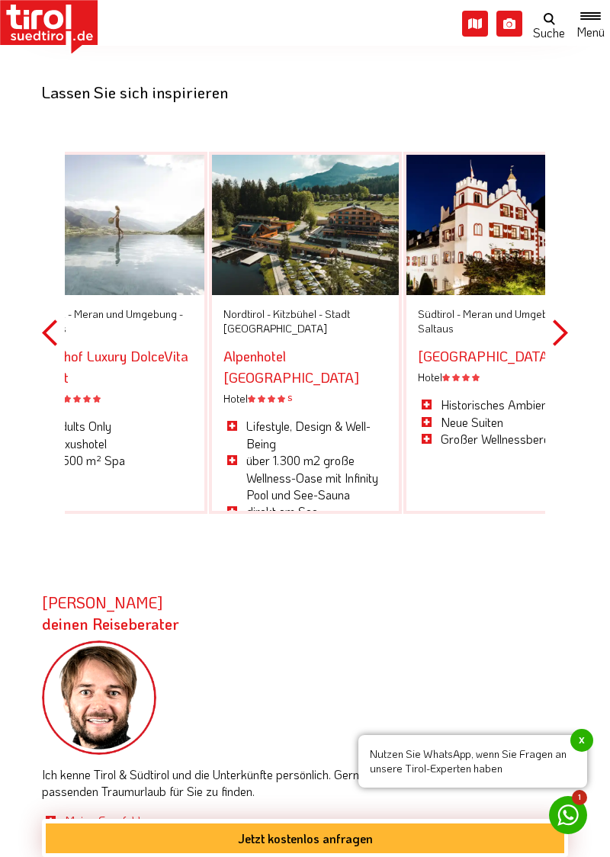
click at [566, 303] on button "Next" at bounding box center [560, 332] width 15 height 447
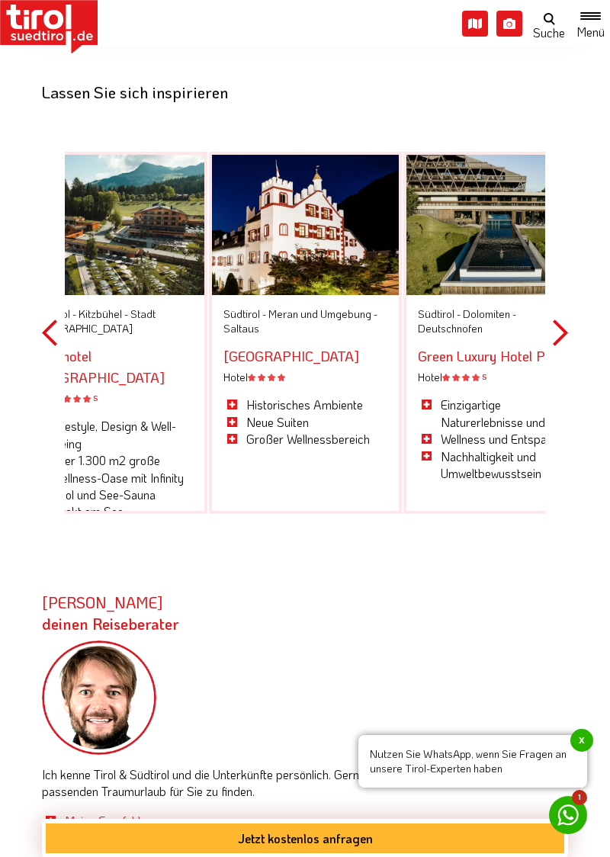
click at [564, 303] on button "Next" at bounding box center [560, 332] width 15 height 447
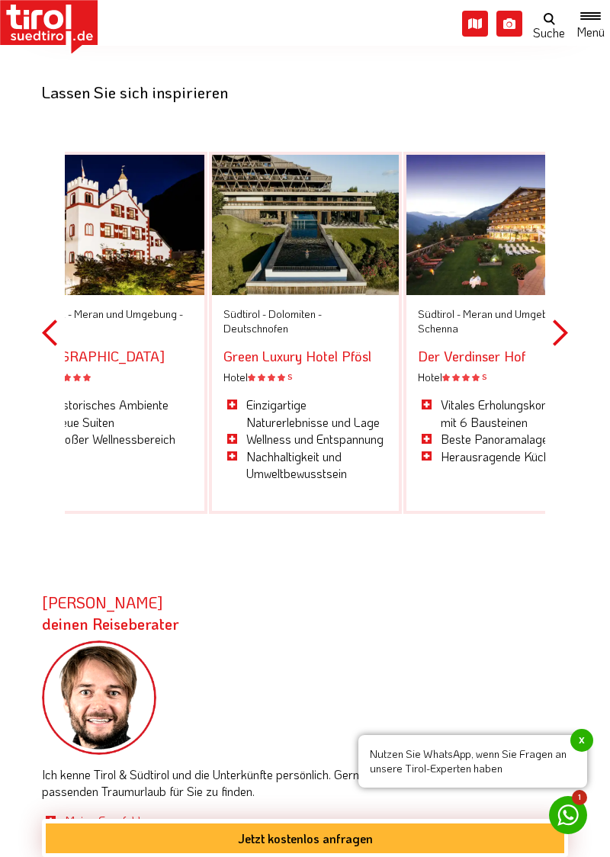
click at [563, 305] on button "Next" at bounding box center [560, 332] width 15 height 447
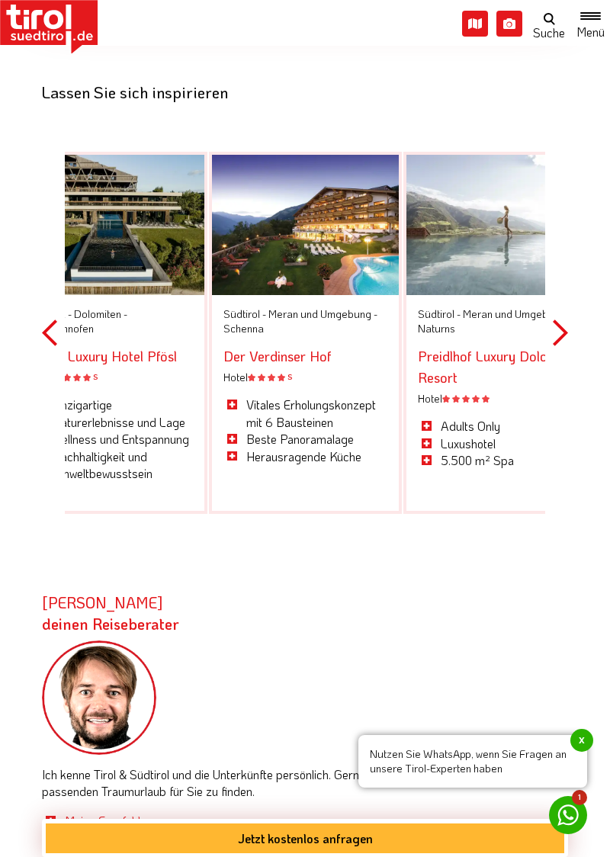
click at [565, 300] on button "Next" at bounding box center [560, 332] width 15 height 447
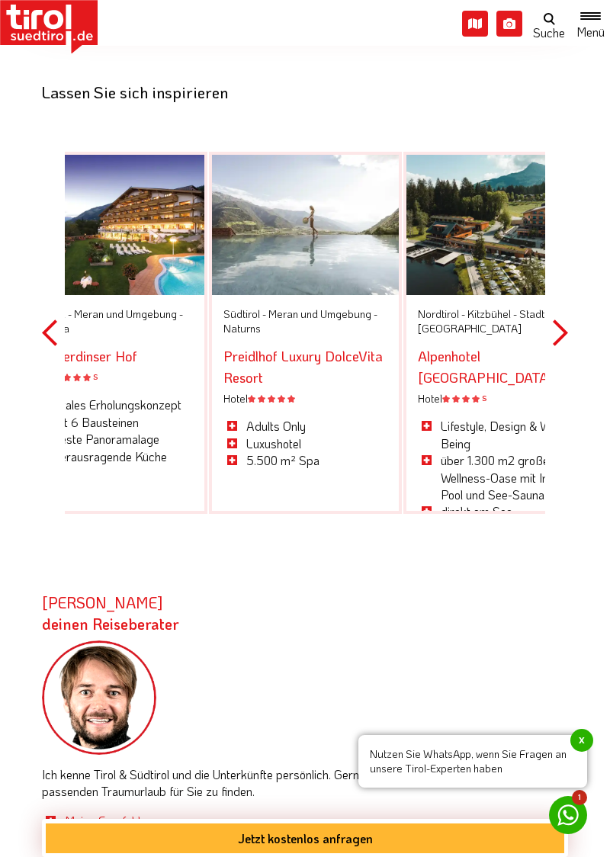
click at [564, 302] on button "Next" at bounding box center [560, 332] width 15 height 447
